Goal: Check status

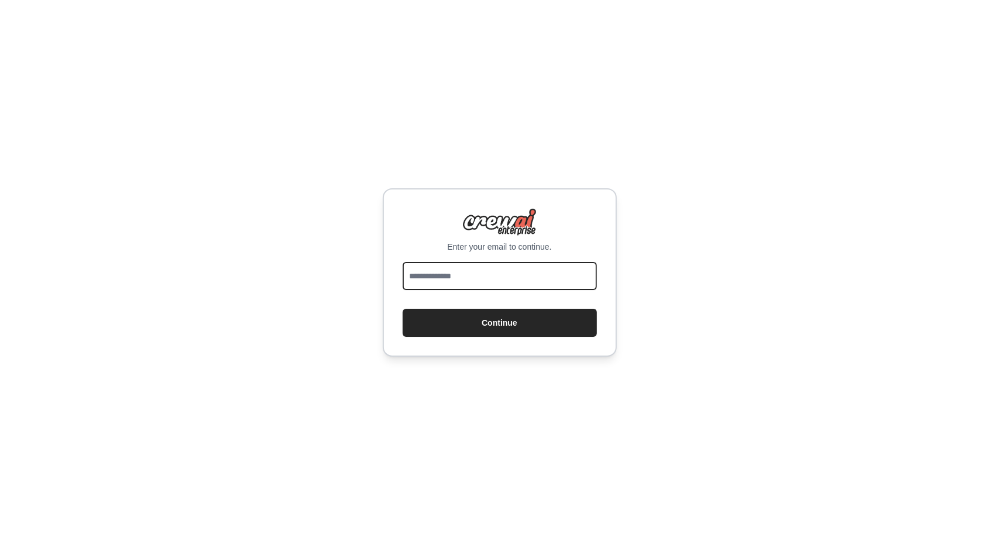
click at [415, 266] on input "email" at bounding box center [500, 276] width 194 height 28
type input "**********"
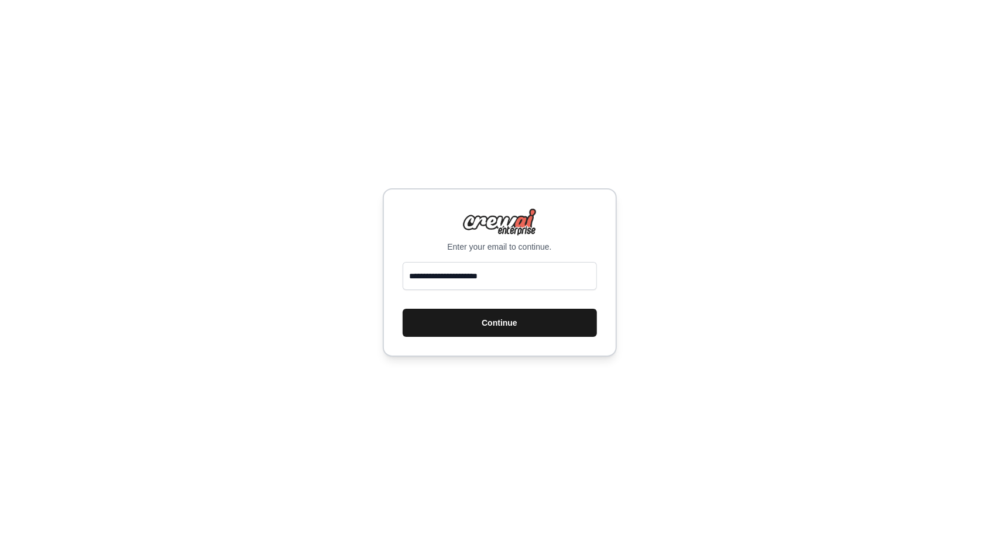
click at [491, 319] on button "Continue" at bounding box center [500, 323] width 194 height 28
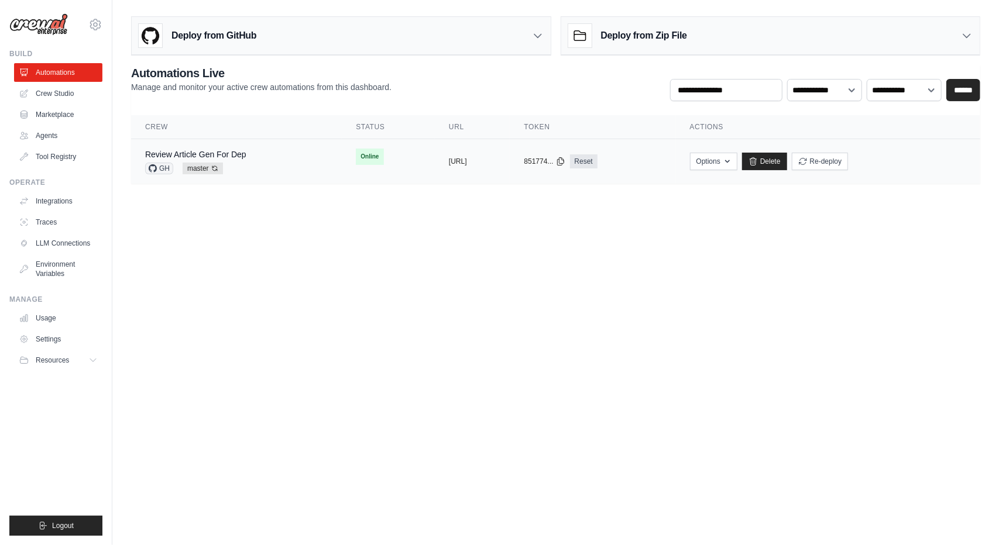
click at [293, 170] on div "Review Article Gen For Dep GH master Auto-deploy enabled" at bounding box center [236, 162] width 183 height 26
